Goal: Check status

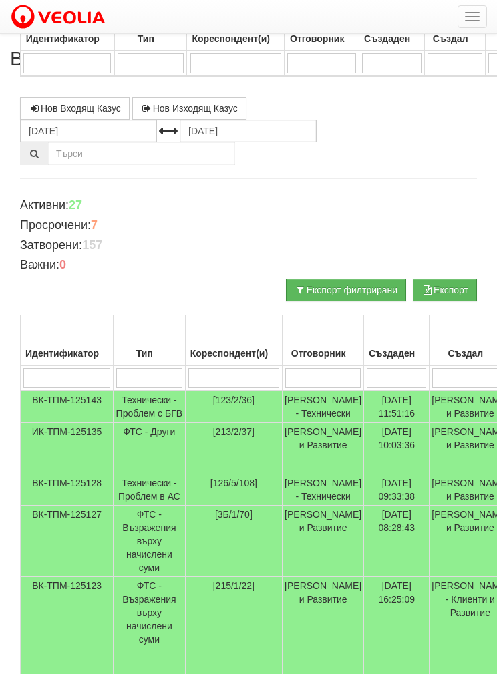
scroll to position [507, 0]
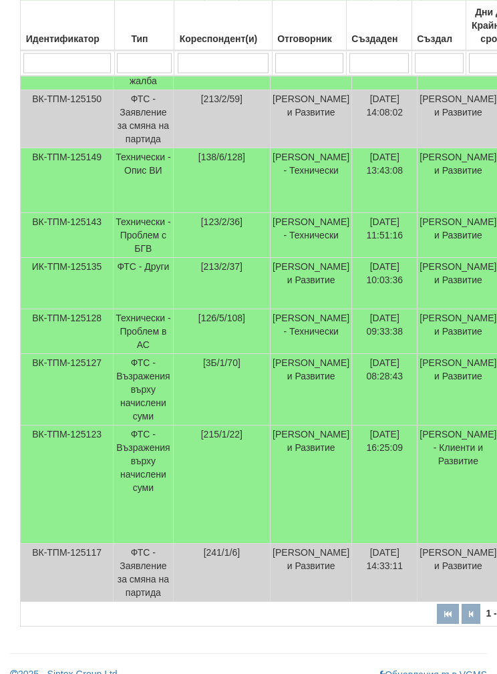
scroll to position [405, 0]
click at [148, 517] on td "ФТС - Възражения върху начислени суми" at bounding box center [144, 484] width 60 height 118
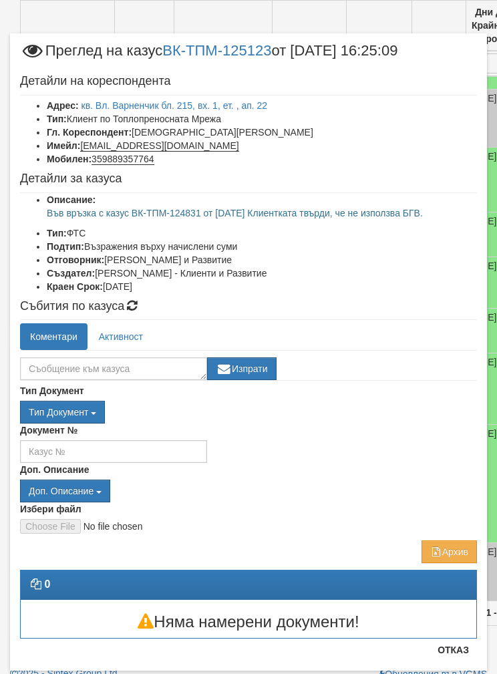
click at [145, 104] on link "кв. Вл. Варненчик бл. 215, вх. 1, ет. , ап. 22" at bounding box center [175, 105] width 186 height 11
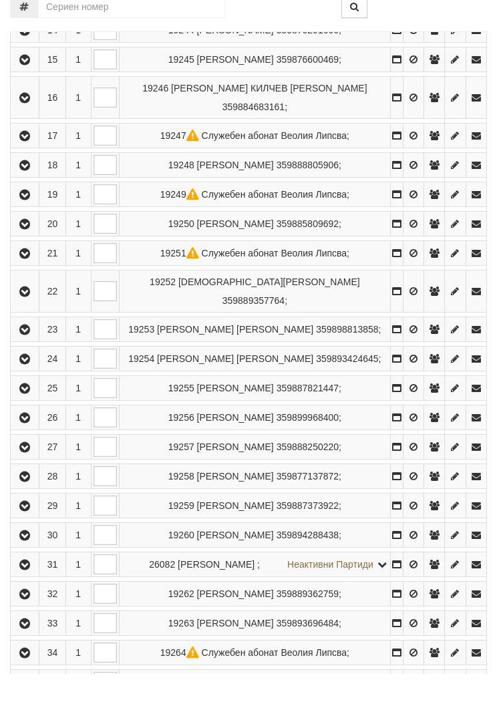
scroll to position [899, 0]
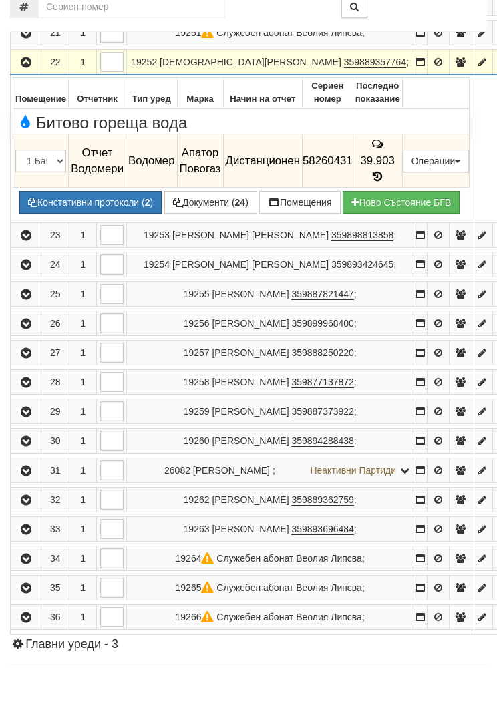
click at [378, 204] on span "39.903" at bounding box center [378, 210] width 34 height 13
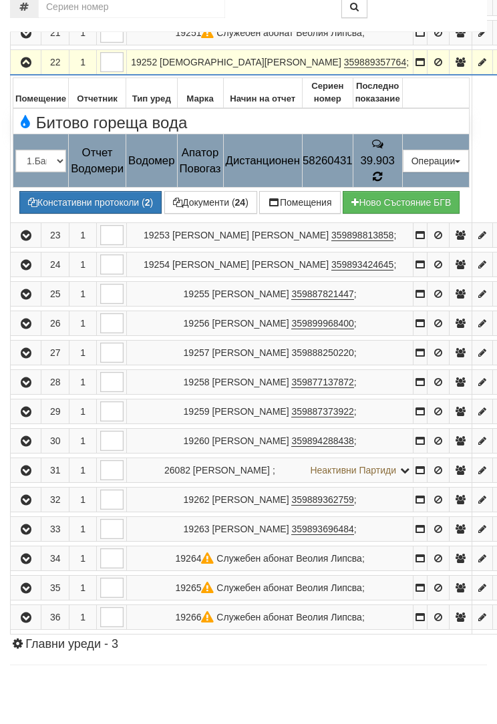
click at [383, 221] on icon at bounding box center [378, 227] width 10 height 12
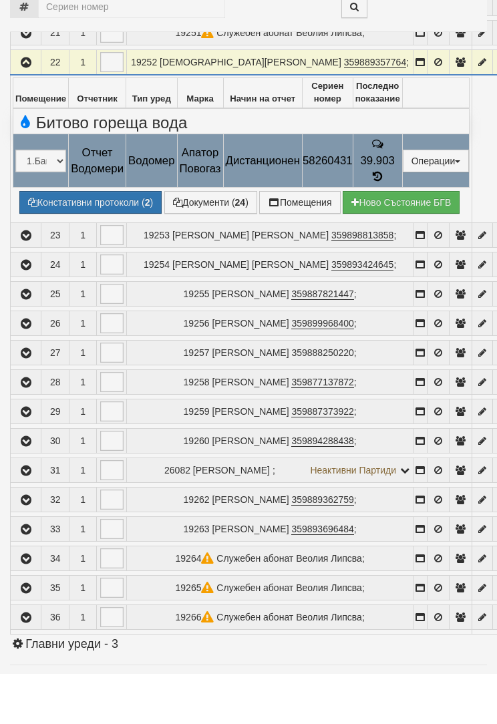
select select "1"
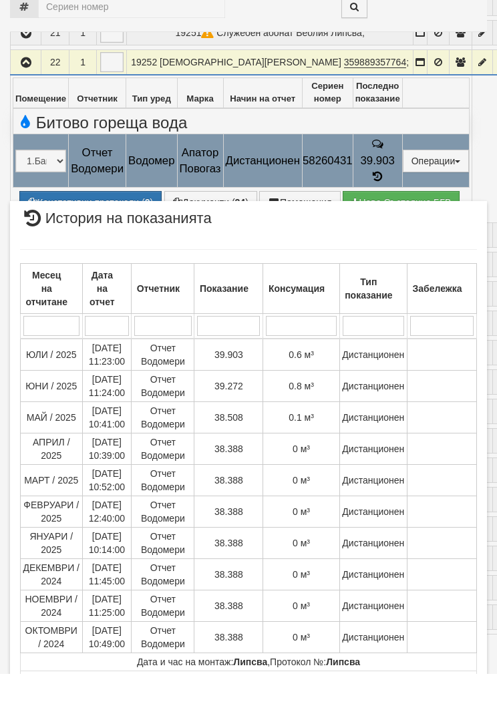
click at [72, 175] on div "× История на показанията Месец на отчитане Дата на отчет Отчетник Показание Кон…" at bounding box center [248, 432] width 497 height 865
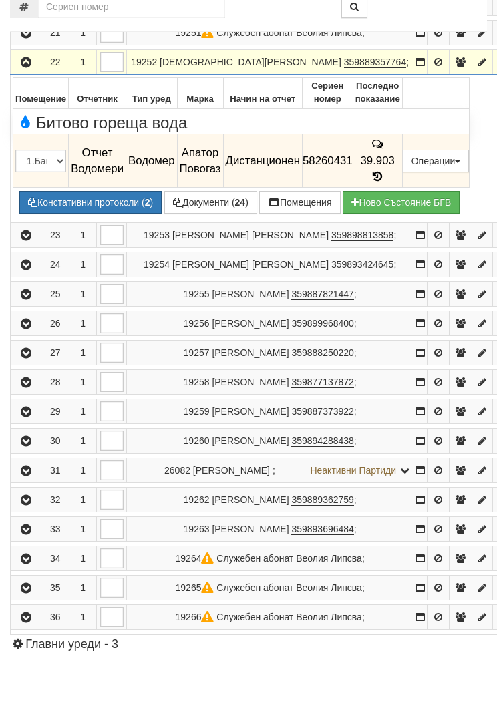
click at [59, 241] on button "Констативни протоколи ( 2 )" at bounding box center [90, 252] width 142 height 23
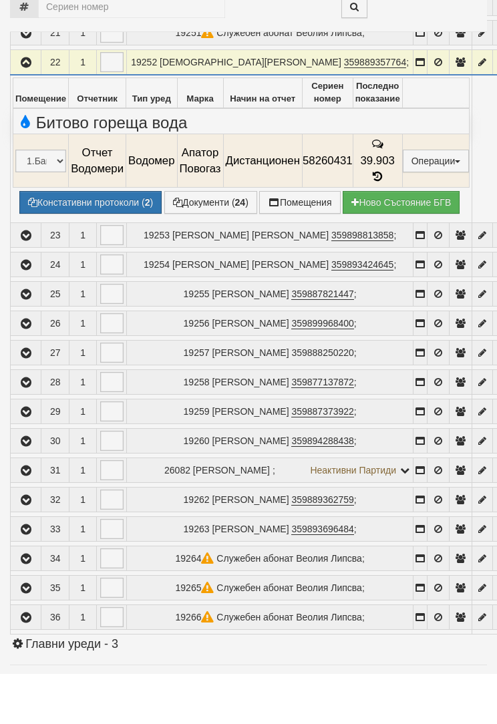
select select "1"
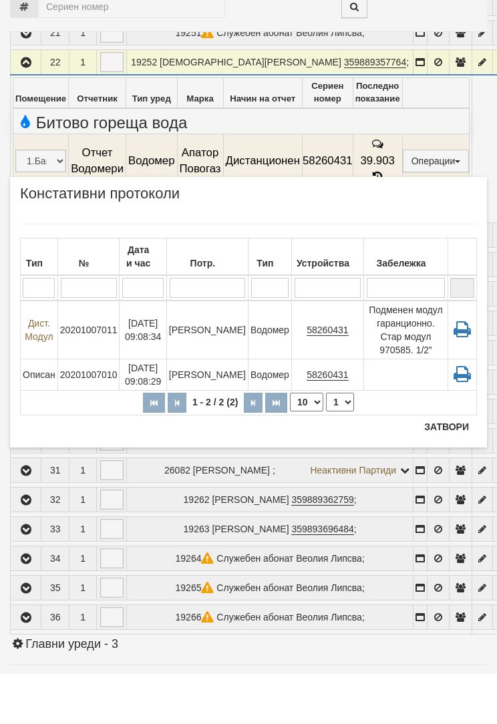
click at [446, 466] on button "Затвори" at bounding box center [446, 476] width 61 height 21
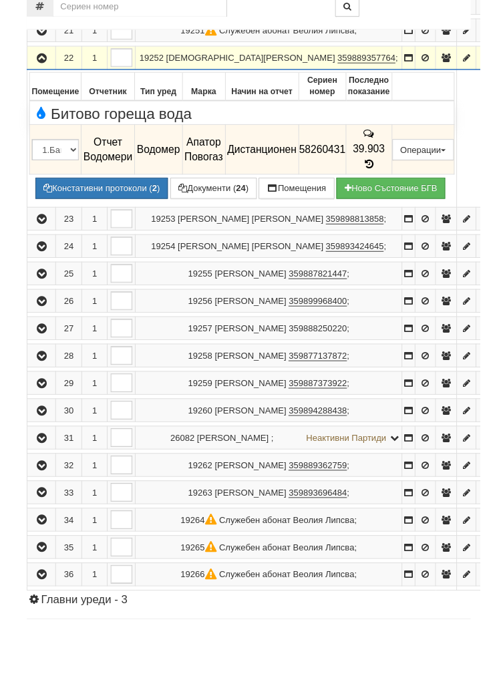
scroll to position [949, 0]
